Goal: Check status: Check status

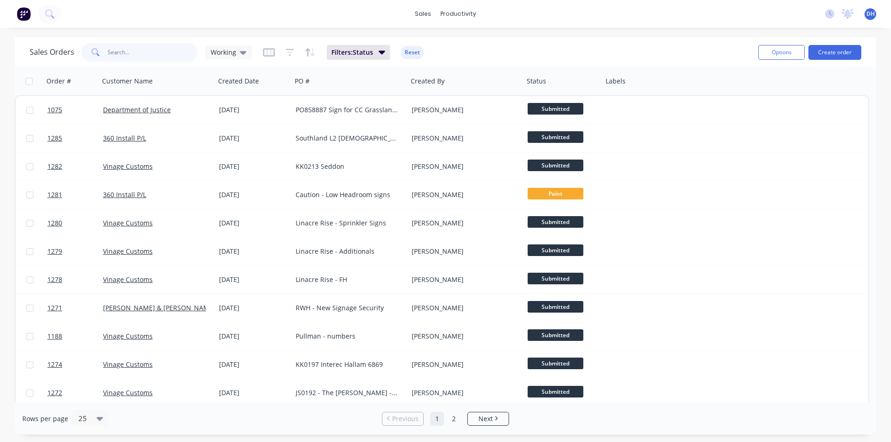
click at [159, 50] on input "text" at bounding box center [153, 52] width 91 height 19
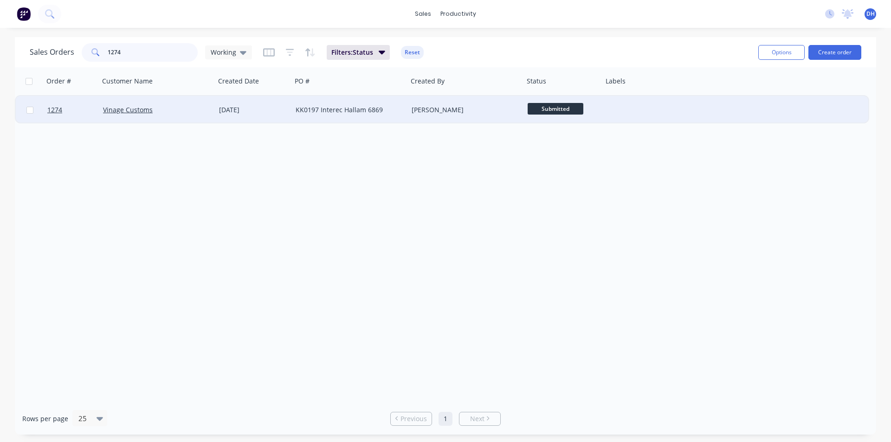
type input "1274"
click at [217, 112] on div "[DATE]" at bounding box center [253, 110] width 77 height 28
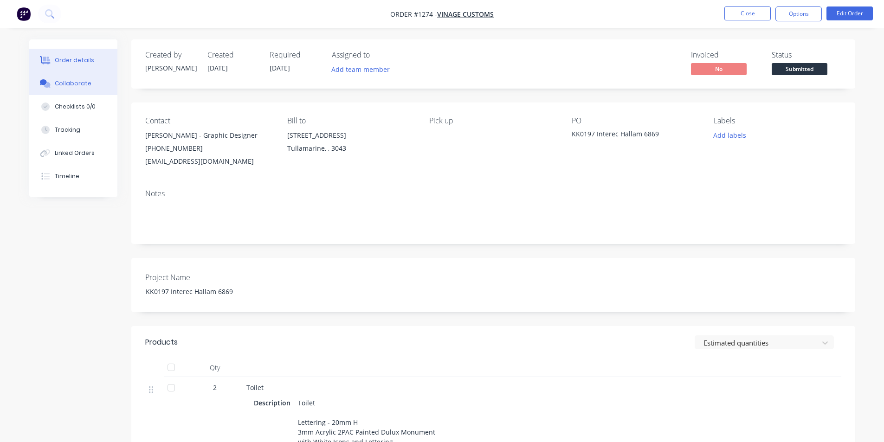
click at [77, 91] on button "Collaborate" at bounding box center [73, 83] width 88 height 23
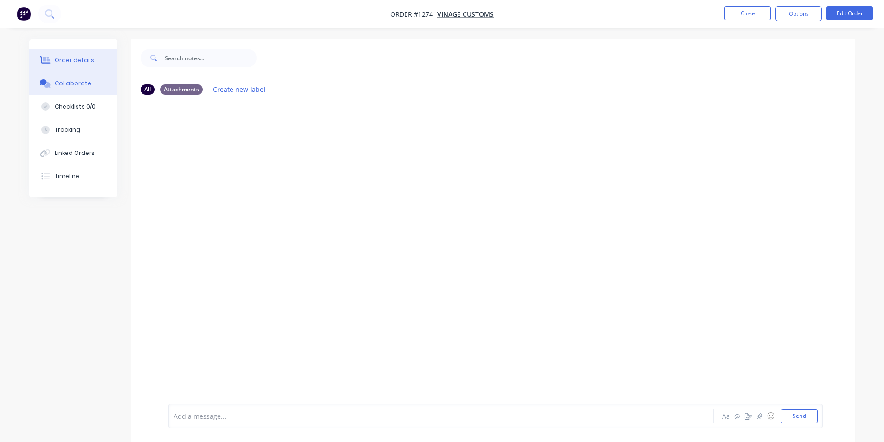
click at [96, 64] on button "Order details" at bounding box center [73, 60] width 88 height 23
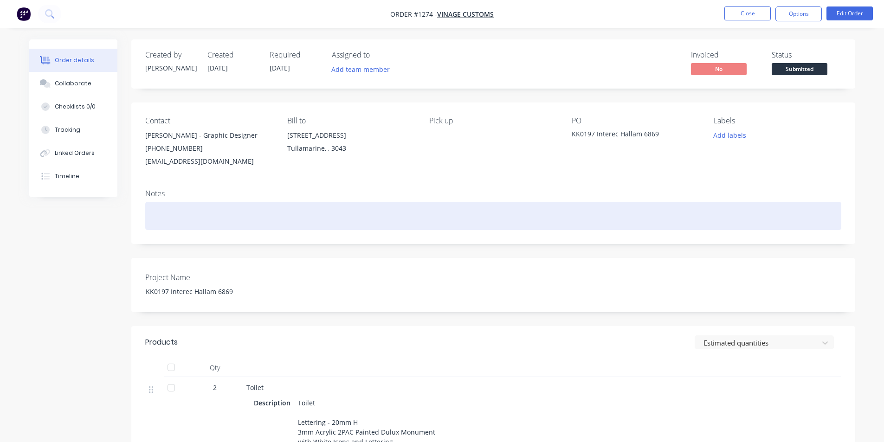
click at [263, 210] on div at bounding box center [493, 216] width 696 height 28
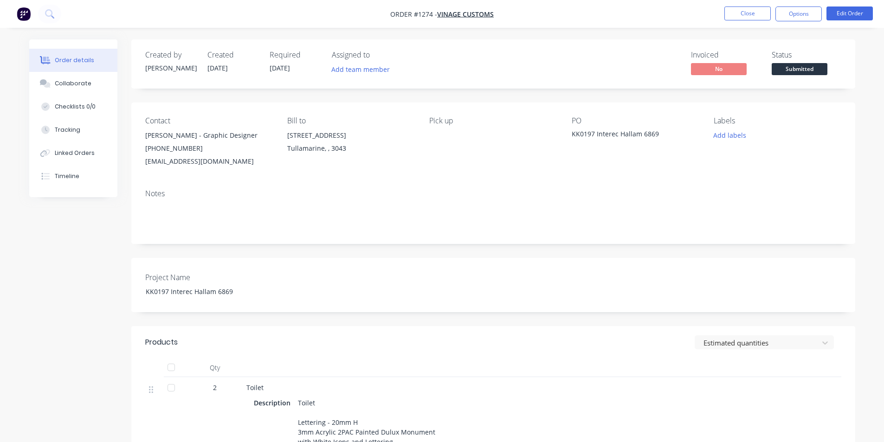
click at [98, 251] on div "Created by [PERSON_NAME] Created [DATE] Required [DATE] Assigned to Add team me…" at bounding box center [442, 339] width 826 height 600
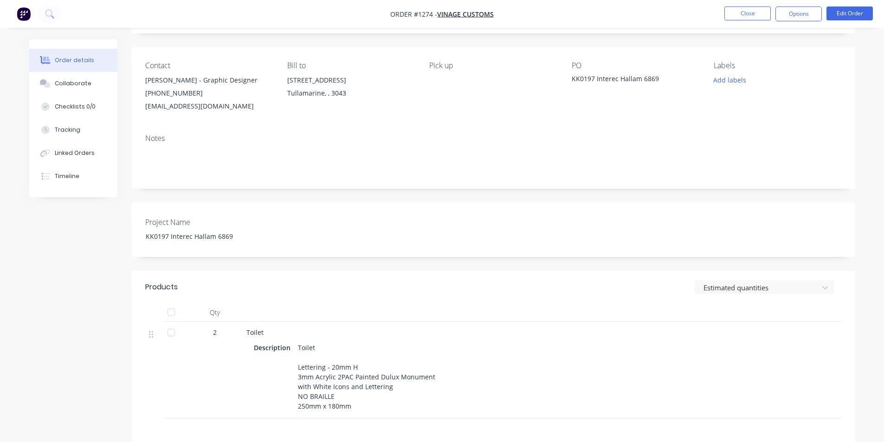
scroll to position [139, 0]
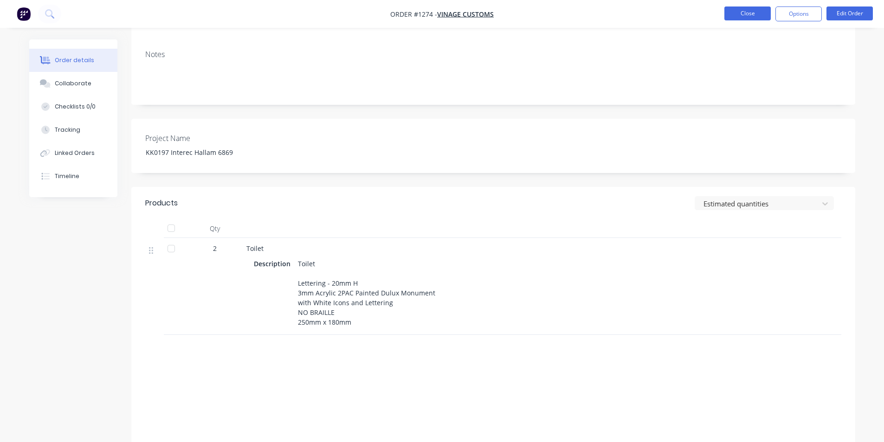
click at [752, 15] on button "Close" at bounding box center [748, 13] width 46 height 14
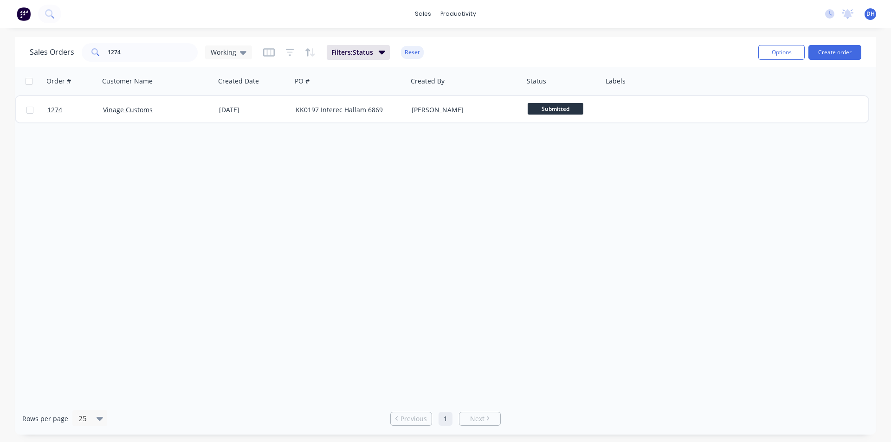
click at [23, 18] on img at bounding box center [24, 14] width 14 height 14
